Goal: Connect with others: Connect with others

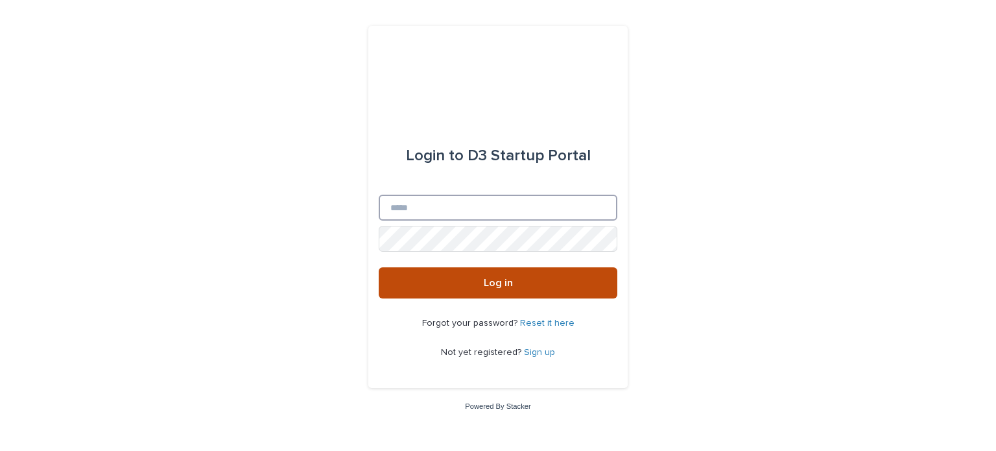
type input "**********"
click at [473, 289] on button "Log in" at bounding box center [498, 282] width 239 height 31
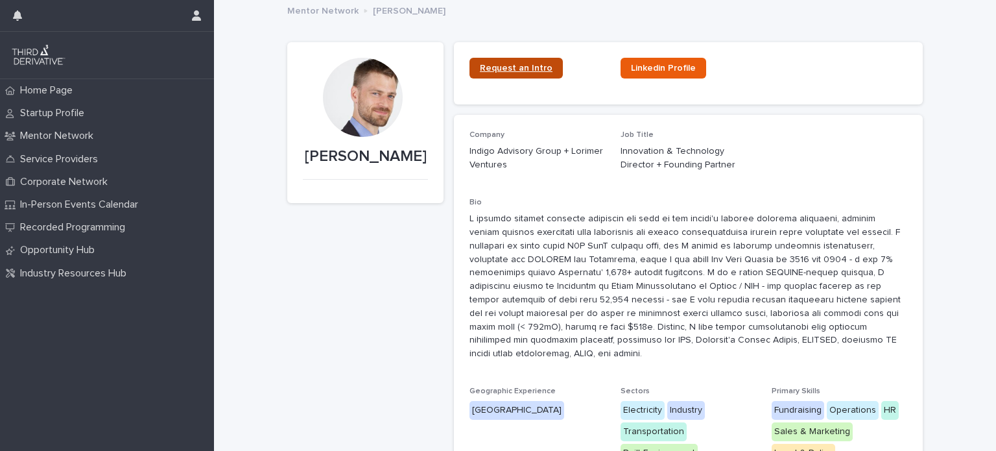
click at [516, 69] on span "Request an Intro" at bounding box center [516, 68] width 73 height 9
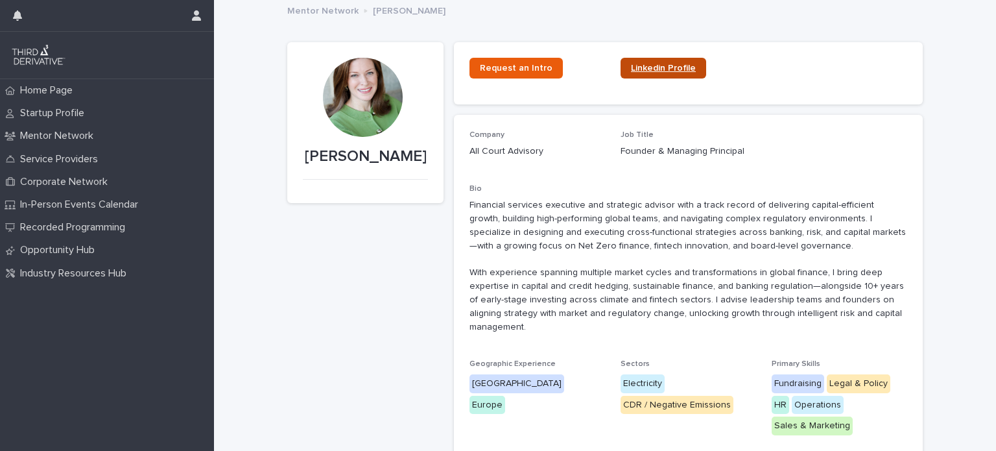
click at [636, 66] on span "Linkedin Profile" at bounding box center [663, 68] width 65 height 9
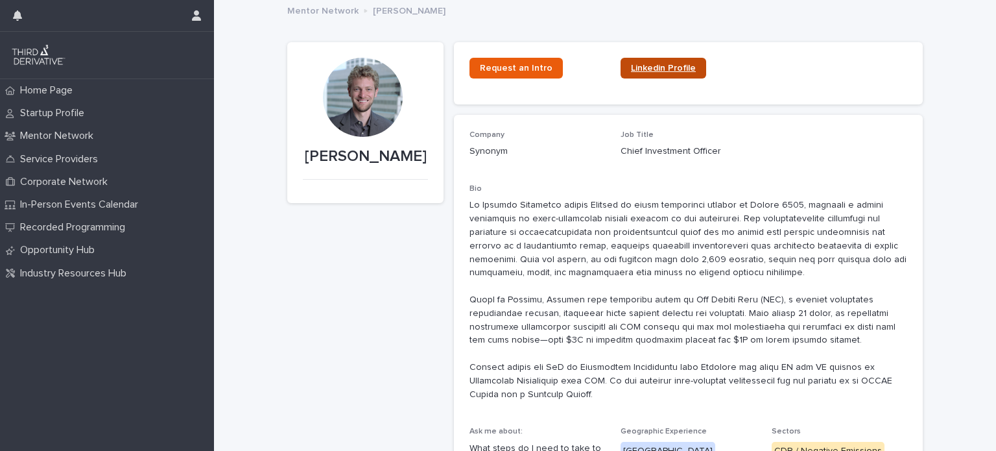
click at [658, 69] on span "Linkedin Profile" at bounding box center [663, 68] width 65 height 9
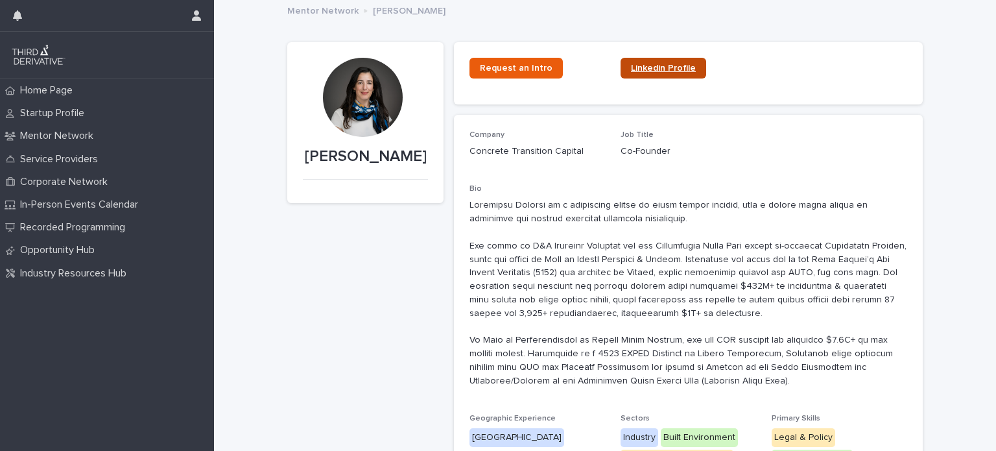
click at [653, 67] on span "Linkedin Profile" at bounding box center [663, 68] width 65 height 9
